Goal: Information Seeking & Learning: Check status

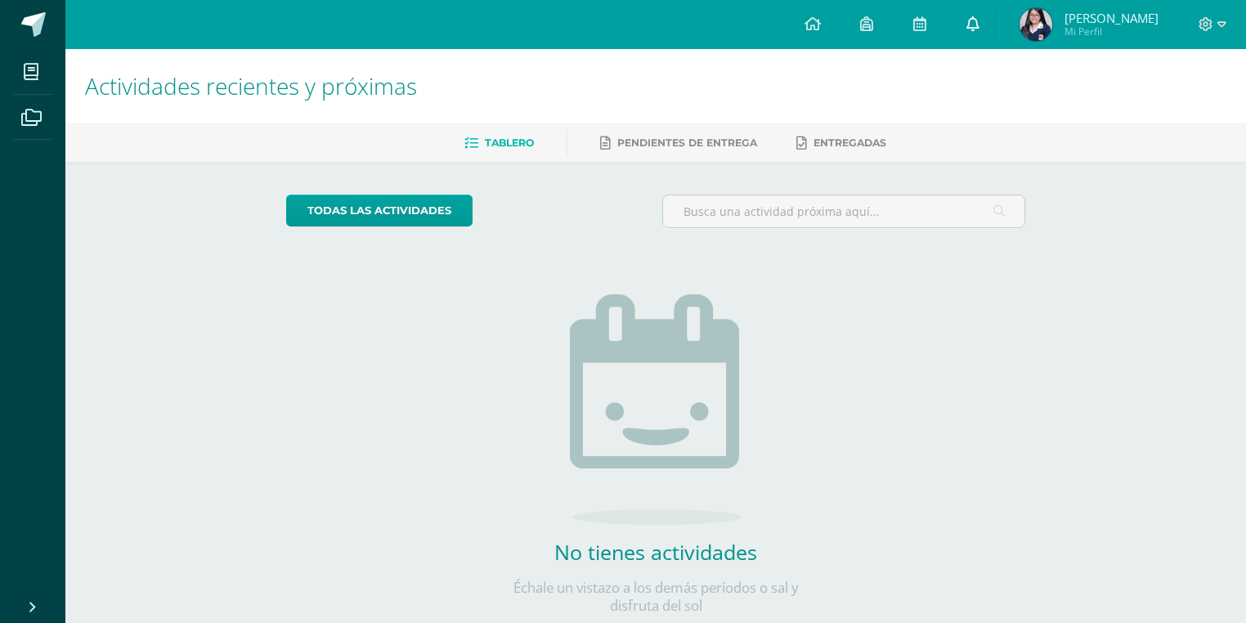
click at [987, 38] on link at bounding box center [973, 24] width 52 height 49
click at [717, 87] on h1 "Actividades recientes y próximas" at bounding box center [655, 86] width 1141 height 74
click at [977, 14] on link at bounding box center [973, 24] width 52 height 49
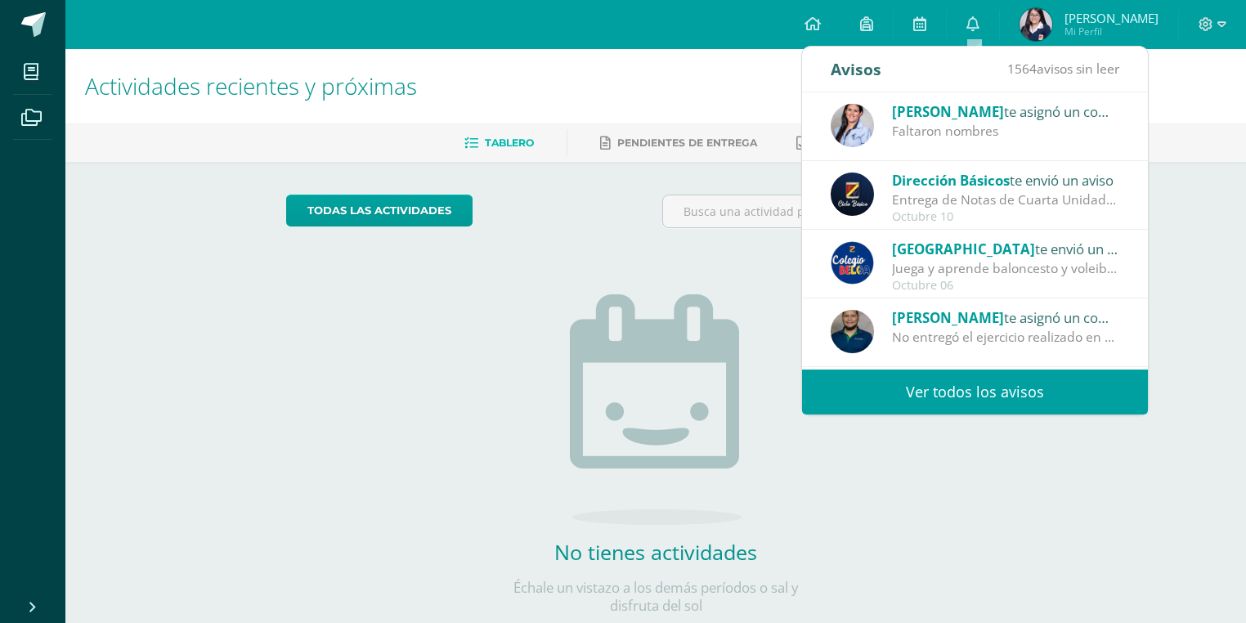
click at [983, 107] on span "[PERSON_NAME]" at bounding box center [948, 111] width 112 height 19
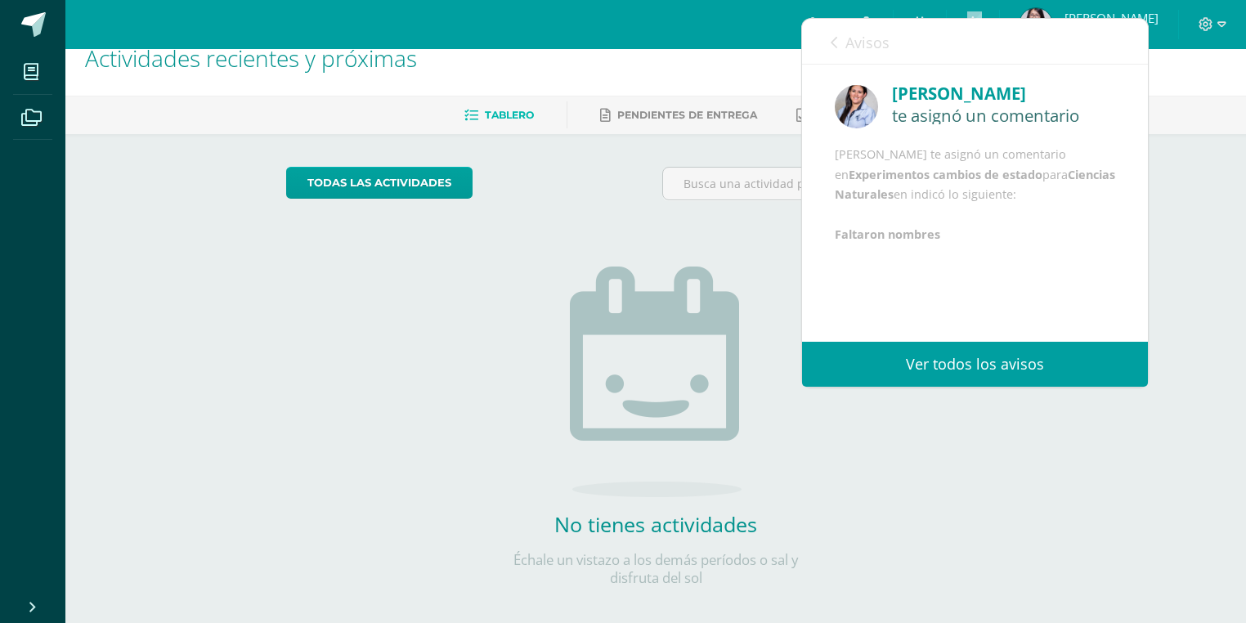
scroll to position [43, 0]
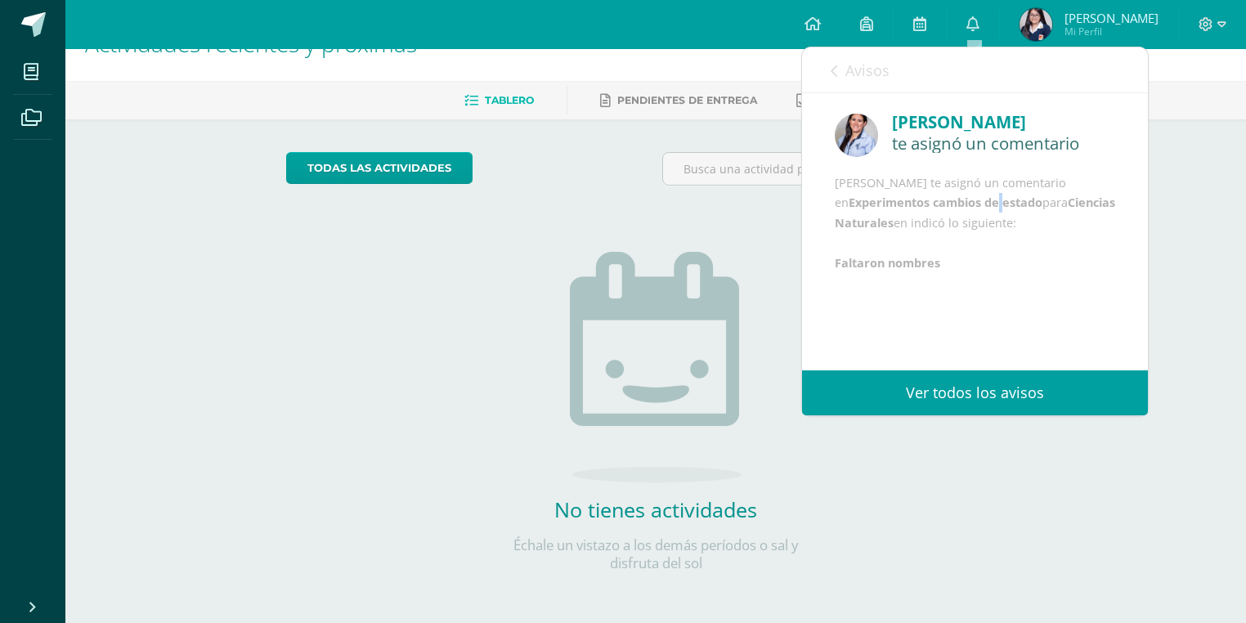
click at [988, 210] on b "Experimentos cambios de estado" at bounding box center [946, 203] width 194 height 16
drag, startPoint x: 961, startPoint y: 214, endPoint x: 1070, endPoint y: 222, distance: 109.8
click at [1070, 222] on div "[PERSON_NAME] te asignó un comentario en Experimentos cambios de estado para Ci…" at bounding box center [975, 223] width 280 height 100
click at [1033, 259] on div "[PERSON_NAME] te asignó un comentario en Experimentos cambios de estado para Ci…" at bounding box center [975, 223] width 280 height 100
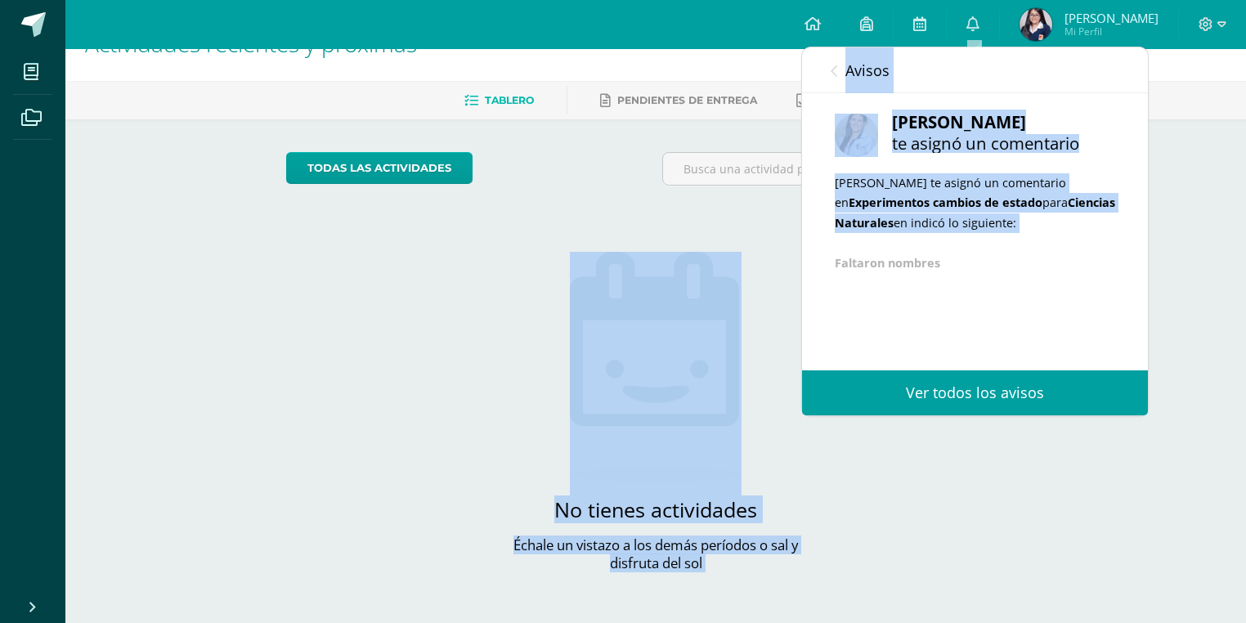
drag, startPoint x: 983, startPoint y: 313, endPoint x: 569, endPoint y: 268, distance: 416.1
click at [569, 268] on body "Mis cursos Archivos Cerrar panel Asesoría Primero Básico "B" Ciencias Naturales…" at bounding box center [623, 290] width 1246 height 666
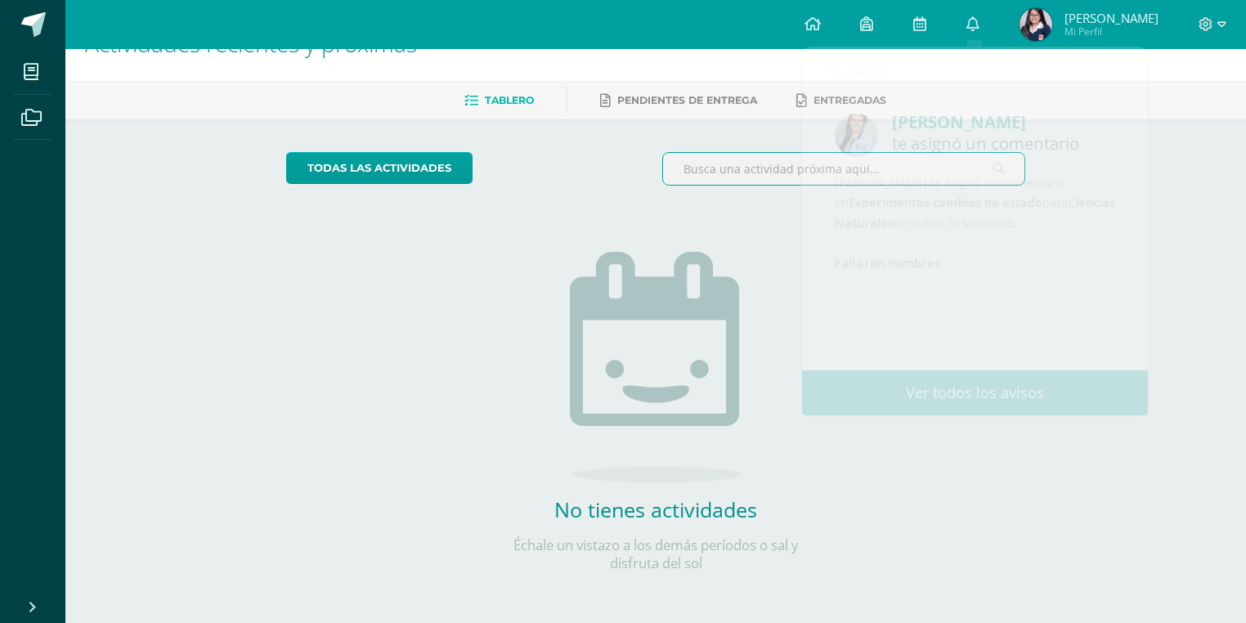
click at [717, 153] on input "text" at bounding box center [844, 169] width 362 height 32
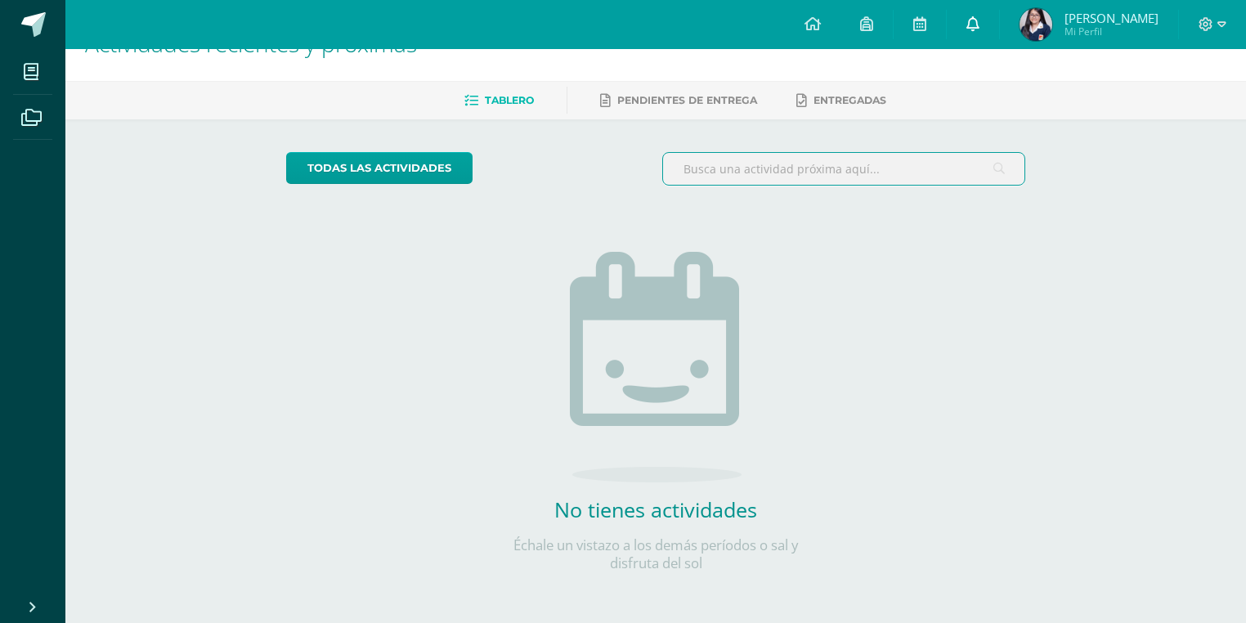
click at [968, 29] on icon at bounding box center [972, 23] width 13 height 15
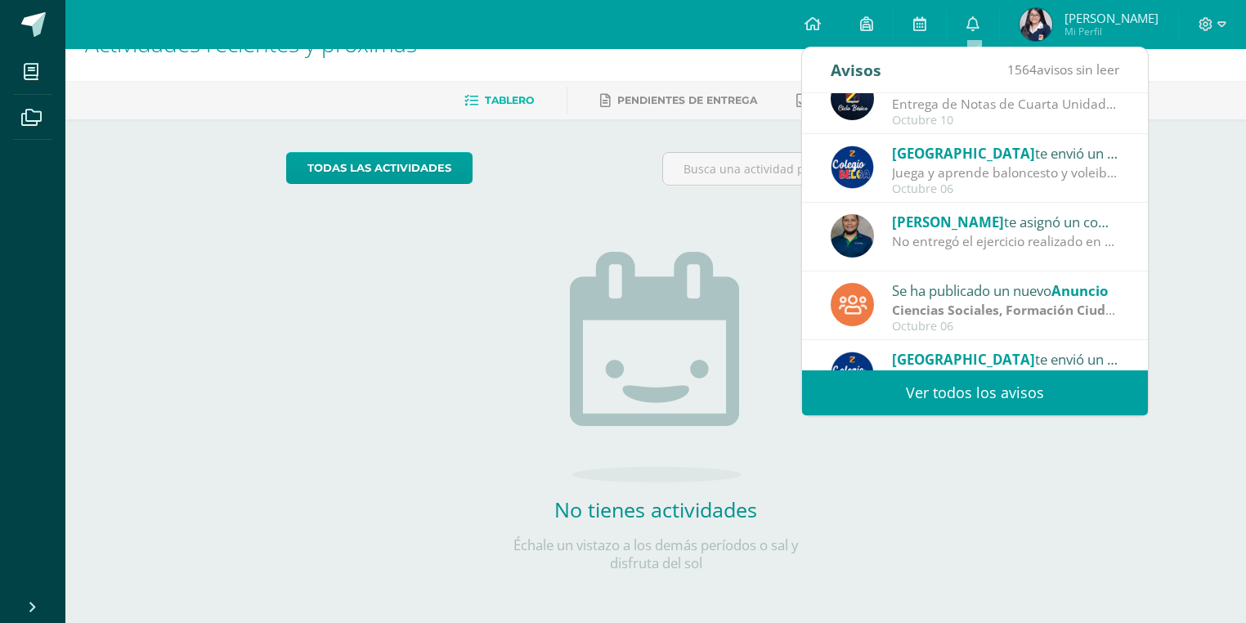
scroll to position [271, 0]
